Goal: Task Accomplishment & Management: Complete application form

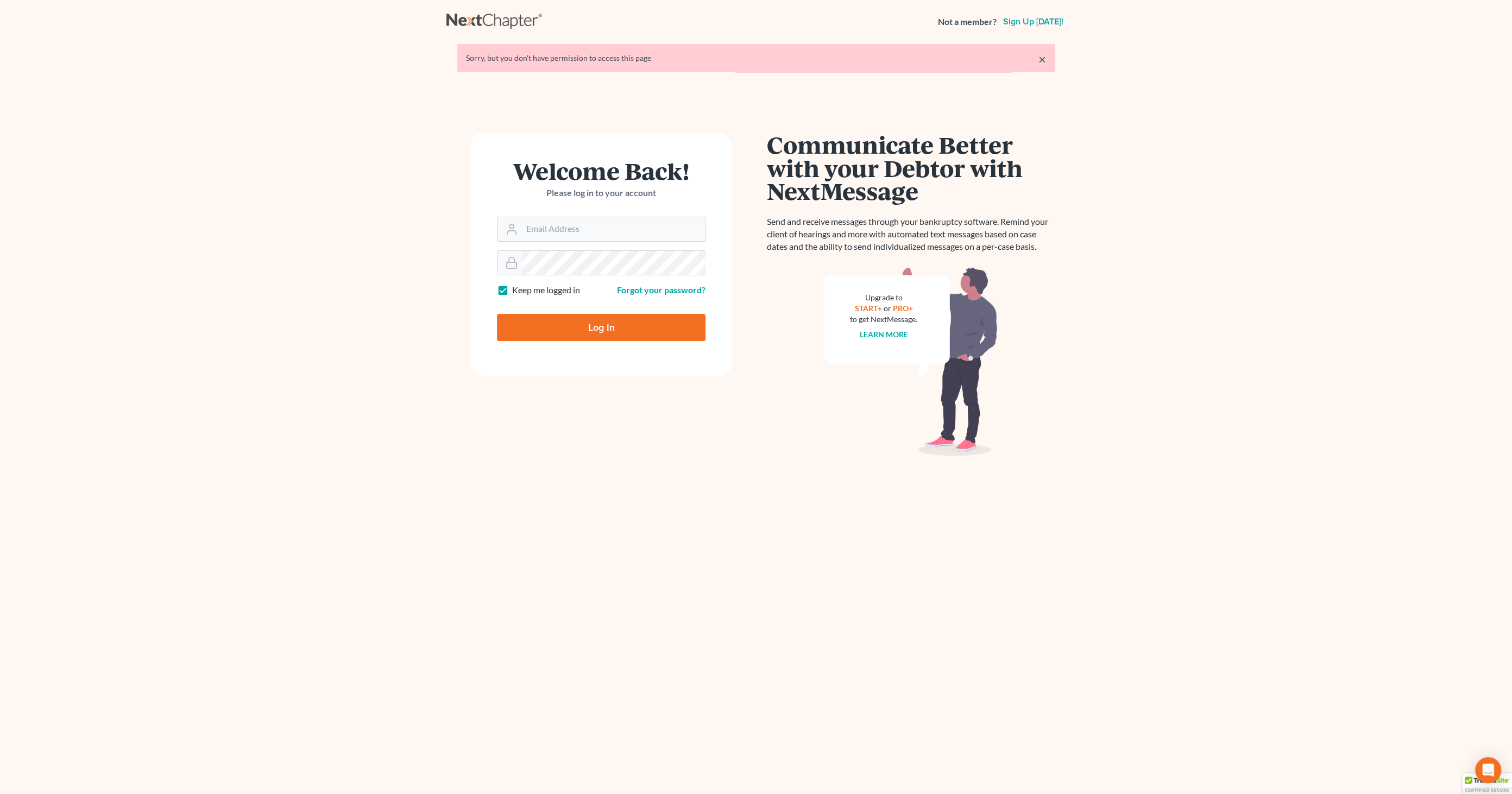
type input "[EMAIL_ADDRESS][DOMAIN_NAME]"
click at [615, 331] on input "Log In" at bounding box center [601, 327] width 208 height 27
type input "Thinking..."
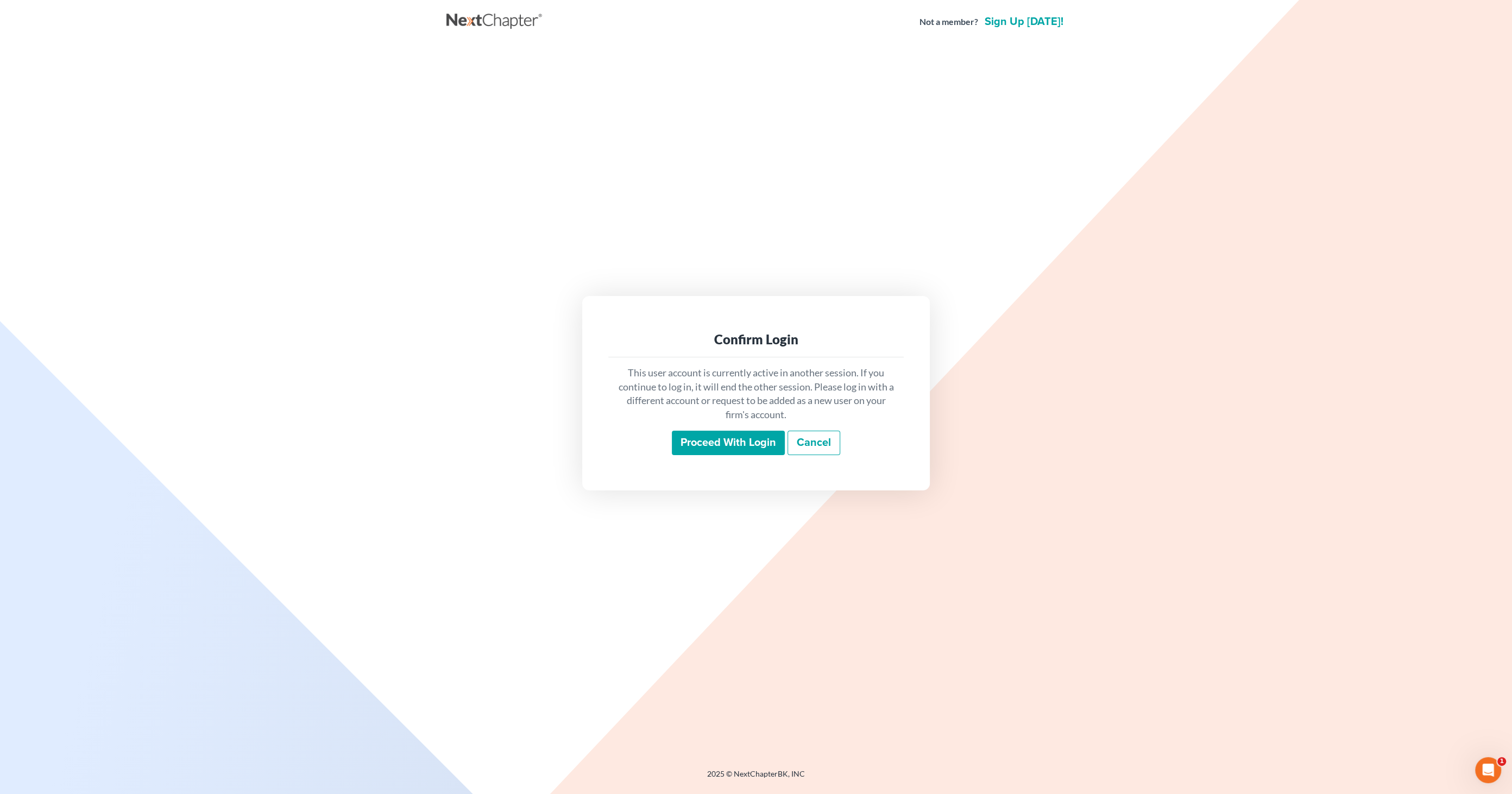
click at [736, 452] on input "Proceed with login" at bounding box center [728, 443] width 113 height 25
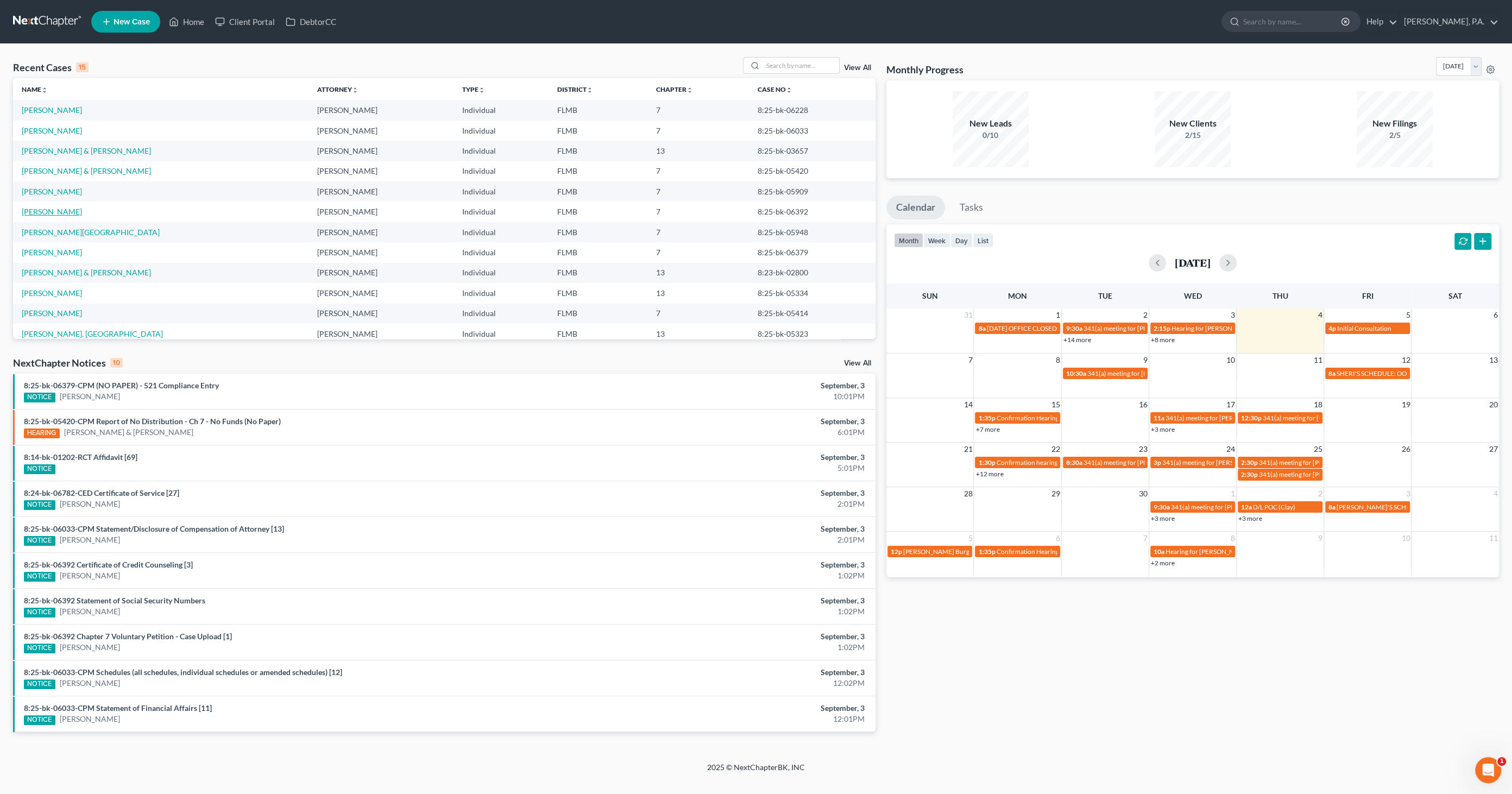
click at [64, 209] on link "Francisco, Mary" at bounding box center [52, 212] width 61 height 9
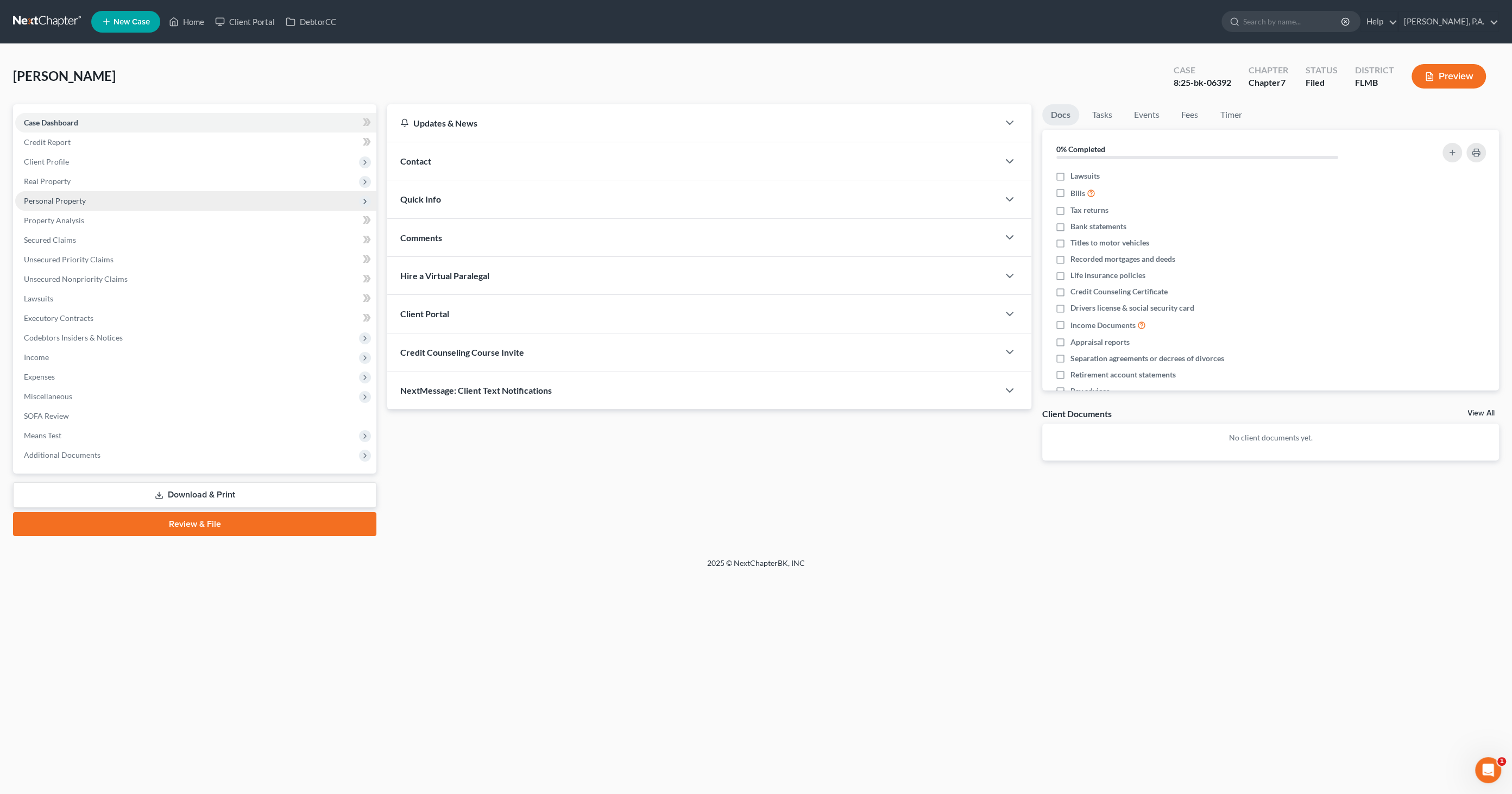
click at [63, 205] on span "Personal Property" at bounding box center [196, 200] width 362 height 19
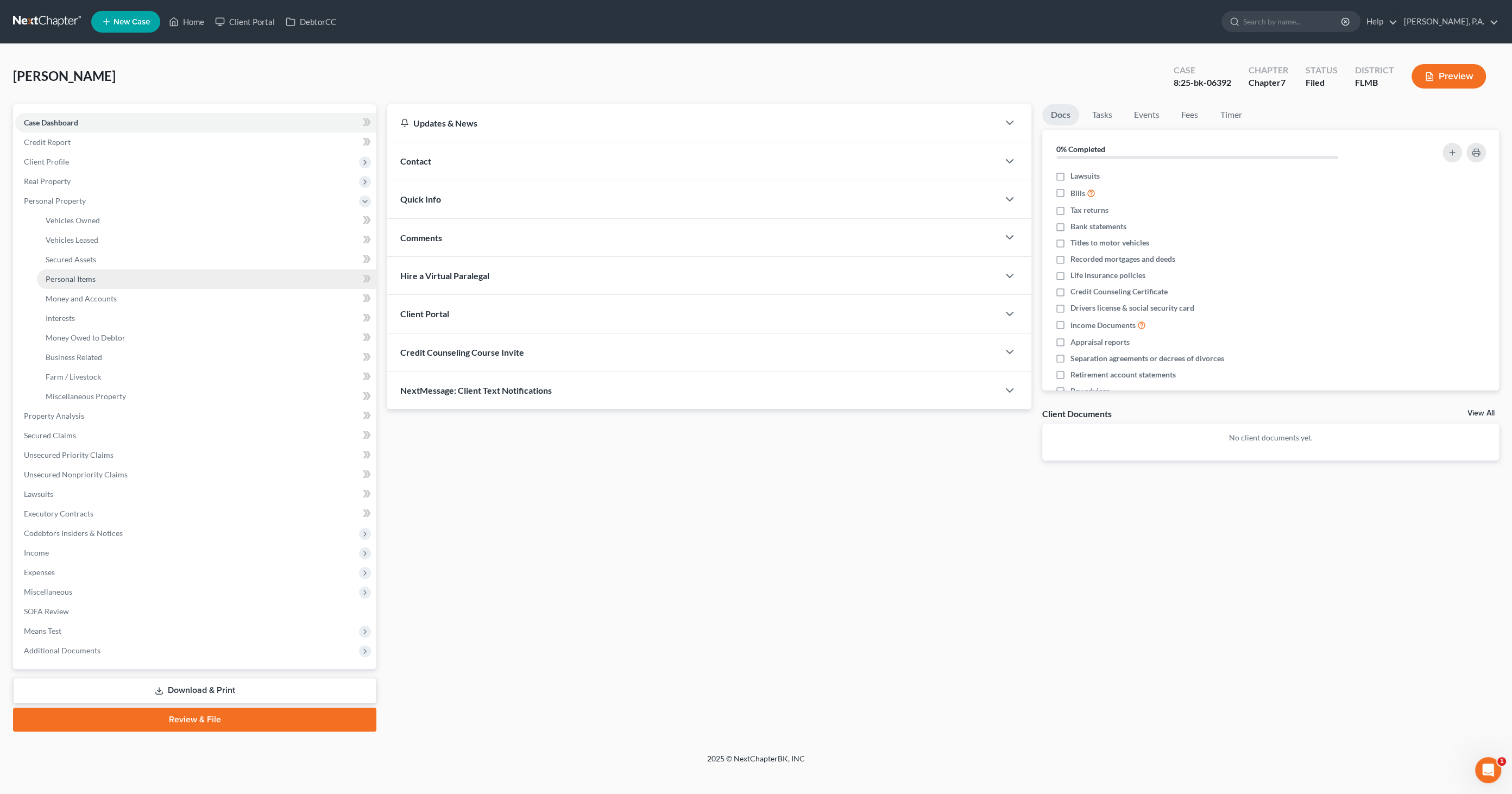
click at [75, 273] on link "Personal Items" at bounding box center [206, 279] width 340 height 19
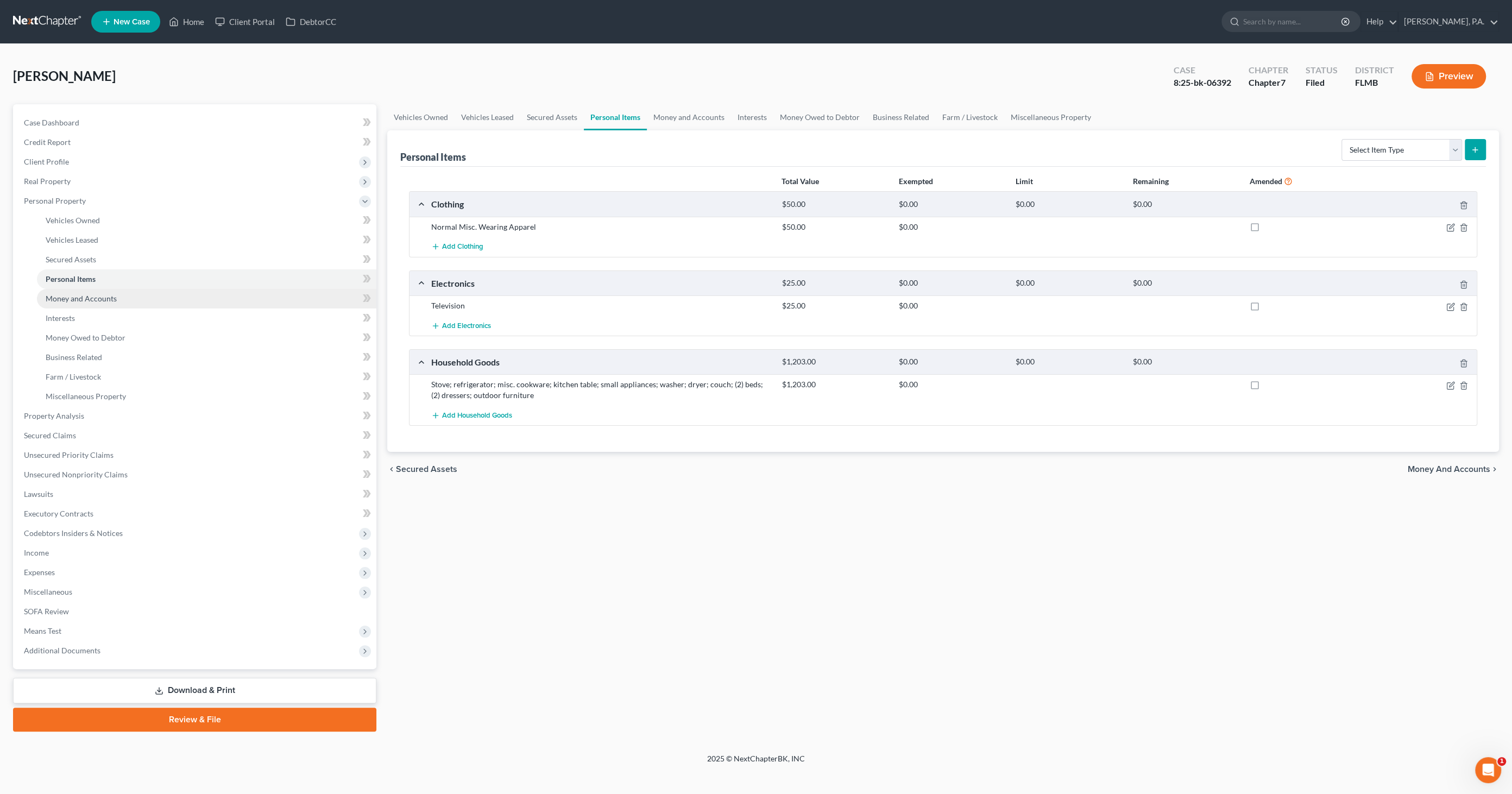
click at [73, 294] on span "Money and Accounts" at bounding box center [81, 298] width 71 height 9
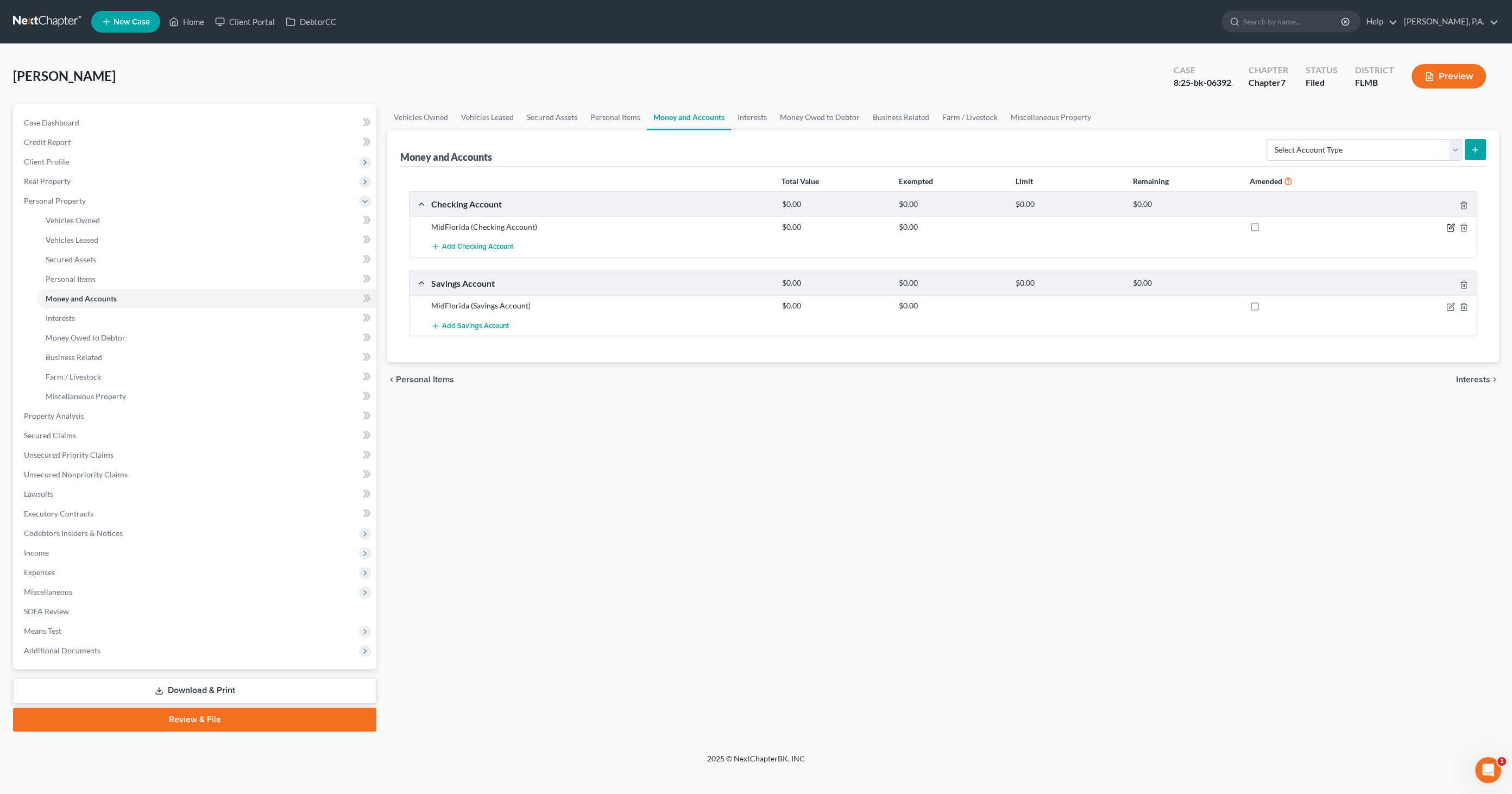
click at [1449, 225] on icon "button" at bounding box center [1451, 227] width 9 height 9
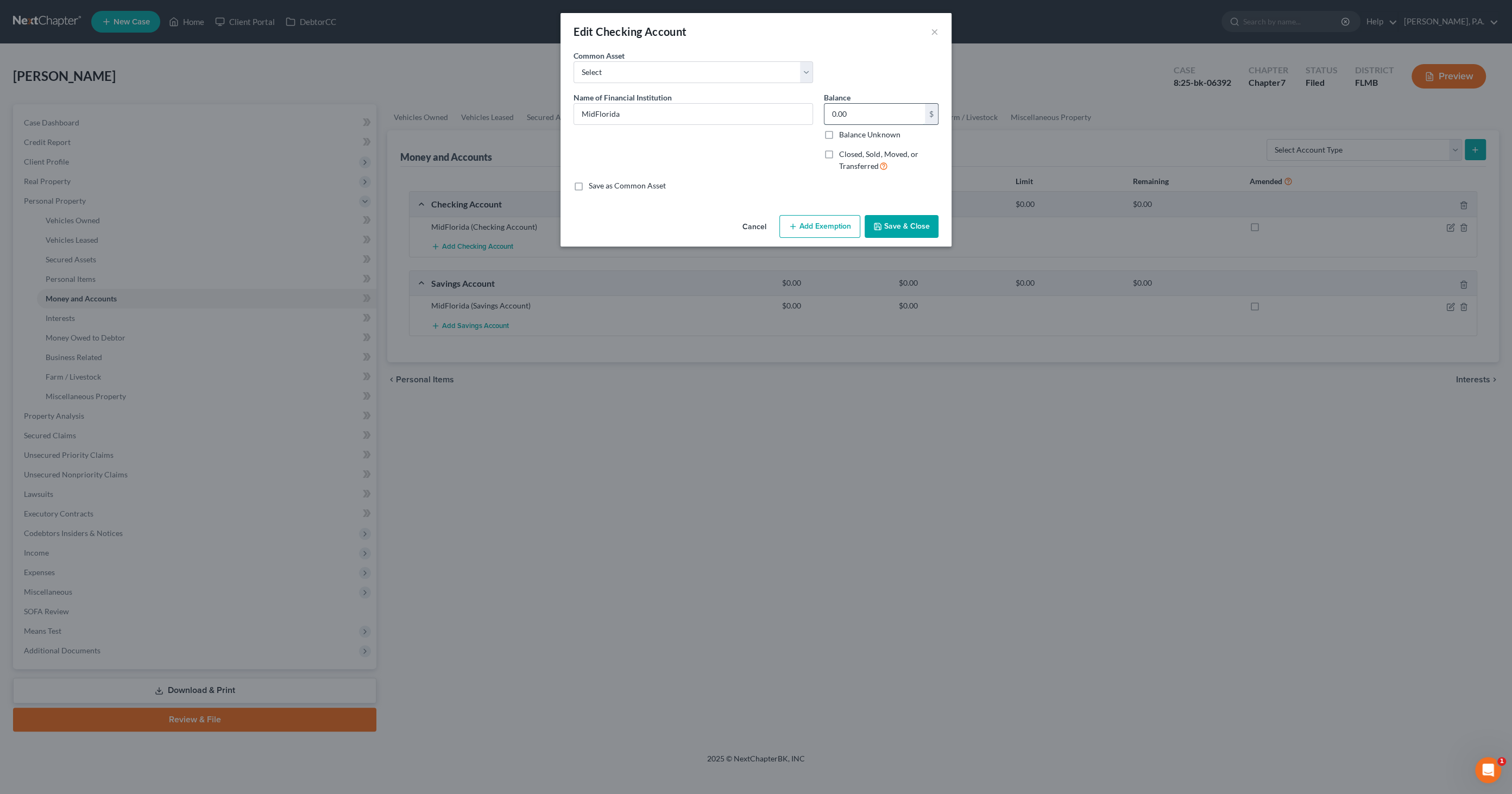
click at [872, 116] on input "0.00" at bounding box center [875, 114] width 101 height 21
type input "33.01"
click at [893, 222] on button "Save & Close" at bounding box center [901, 226] width 74 height 23
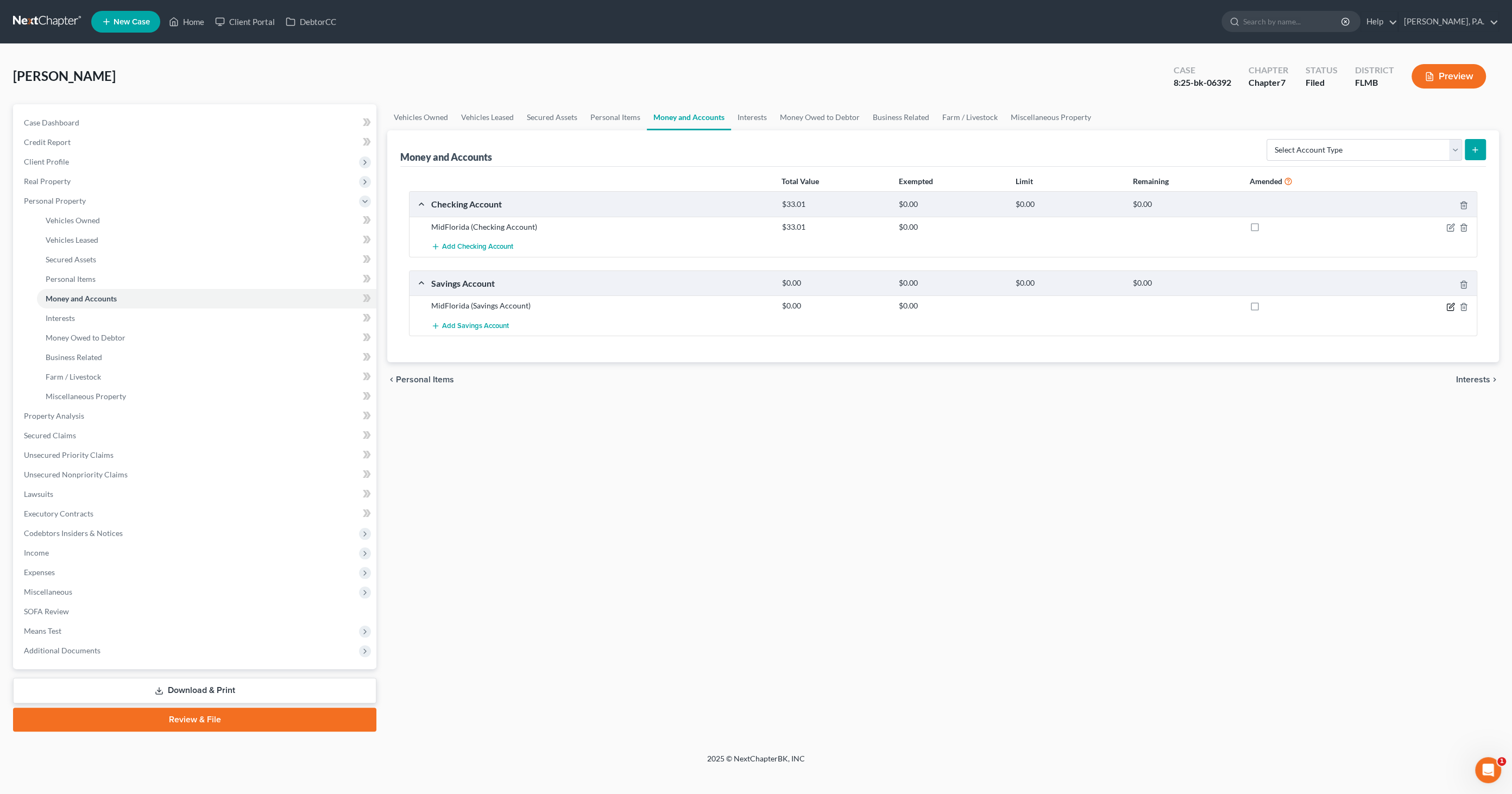
click at [1450, 306] on icon "button" at bounding box center [1451, 305] width 5 height 5
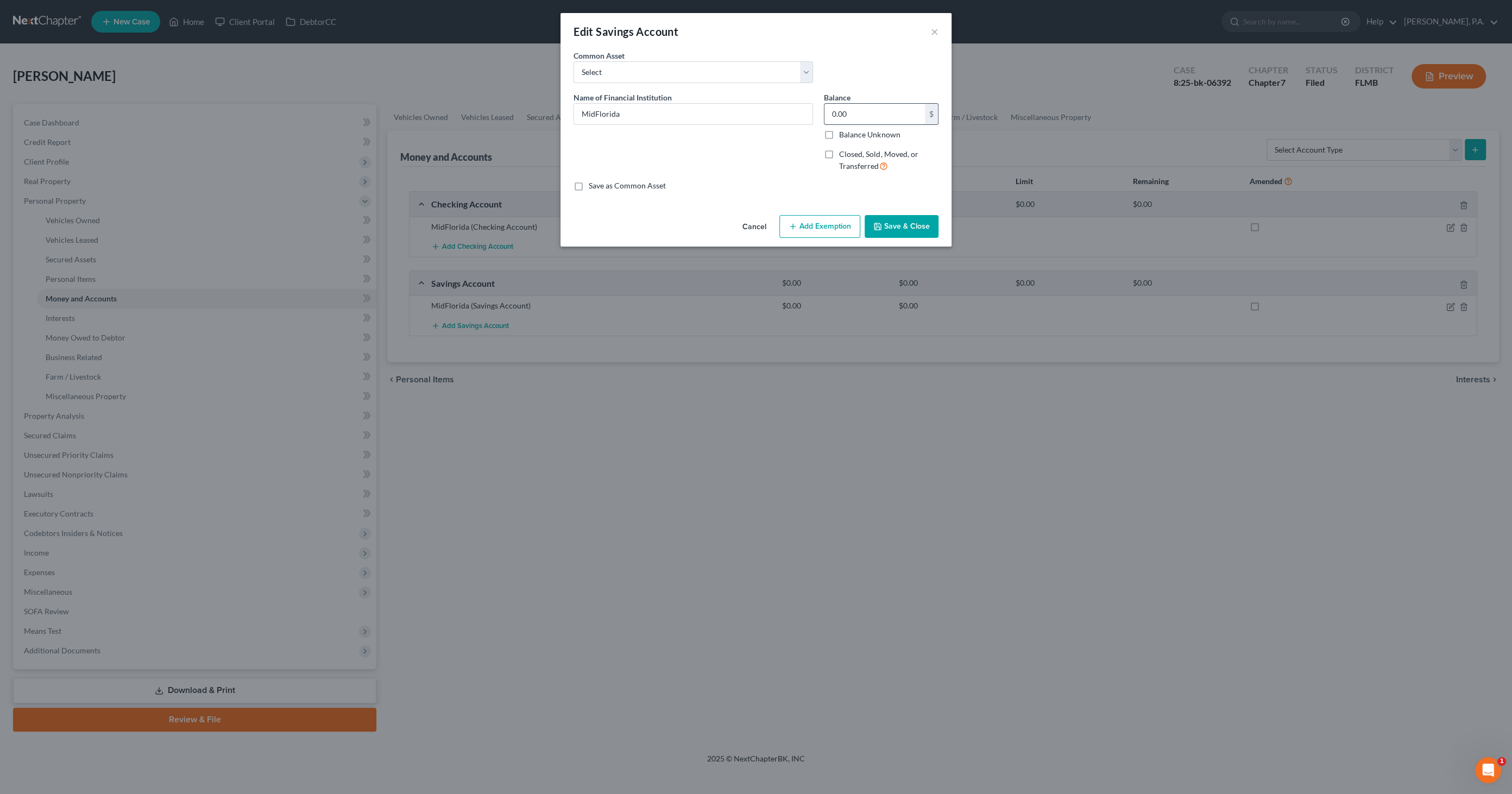
click at [893, 113] on input "0.00" at bounding box center [875, 114] width 101 height 21
type input "1.46"
click at [905, 220] on button "Save & Close" at bounding box center [901, 226] width 74 height 23
